Goal: Check status: Check status

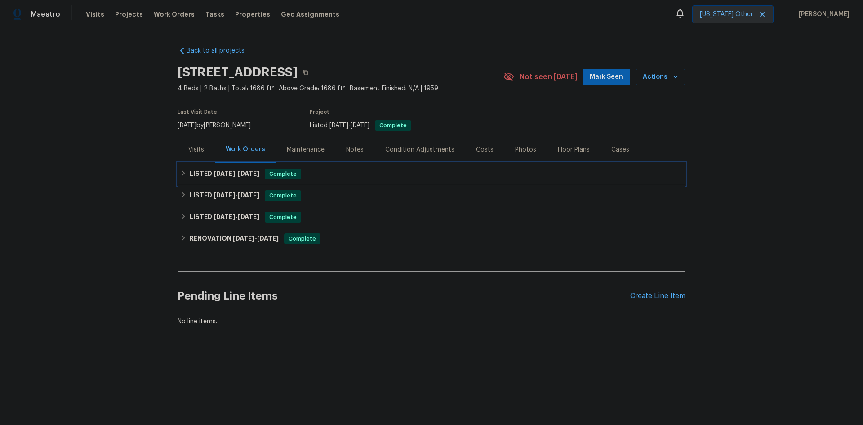
click at [215, 174] on span "[DATE]" at bounding box center [225, 173] width 22 height 6
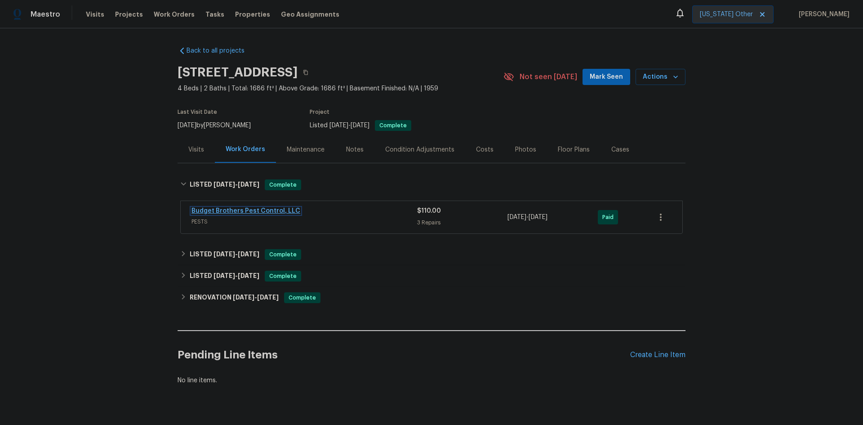
click at [249, 213] on link "Budget Brothers Pest Control, LLC" at bounding box center [246, 211] width 109 height 6
